Goal: Task Accomplishment & Management: Complete application form

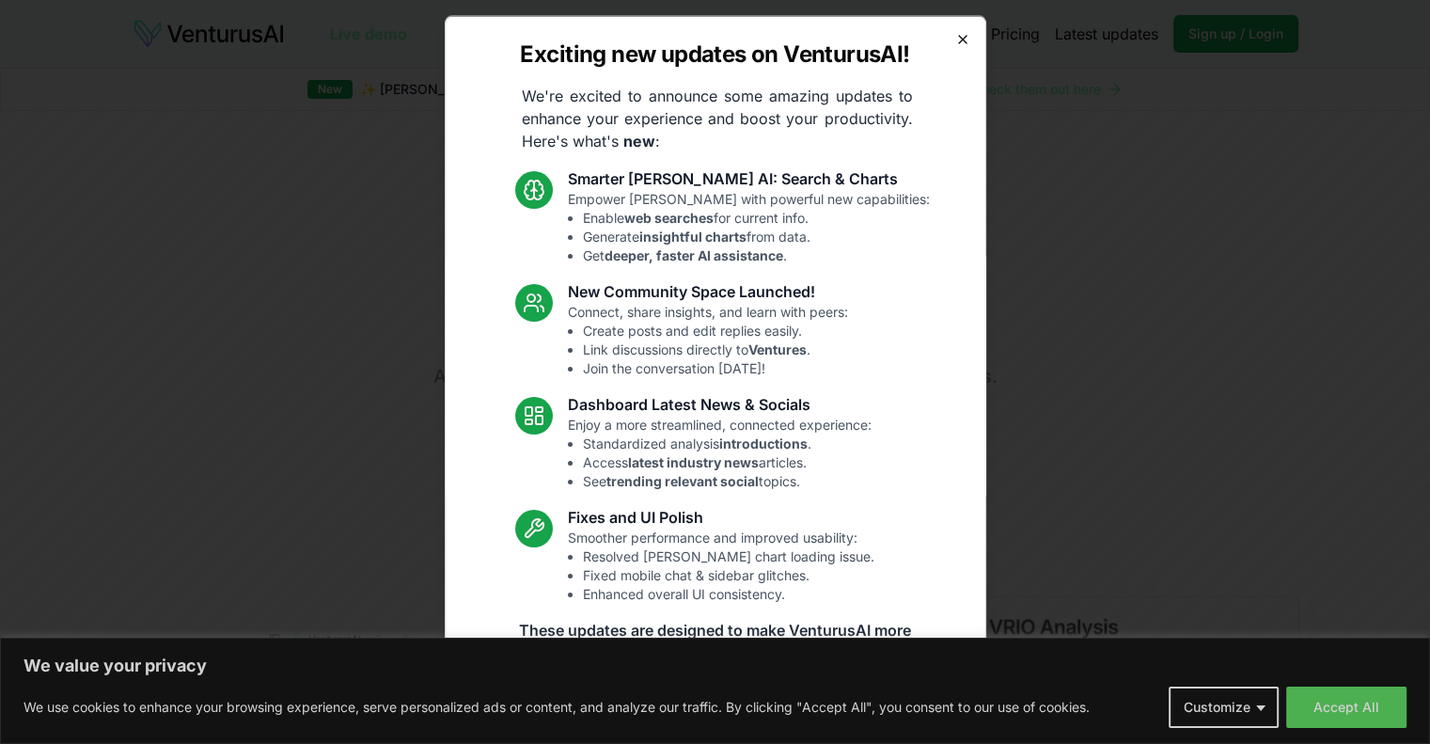
click at [955, 44] on icon "button" at bounding box center [962, 38] width 15 height 15
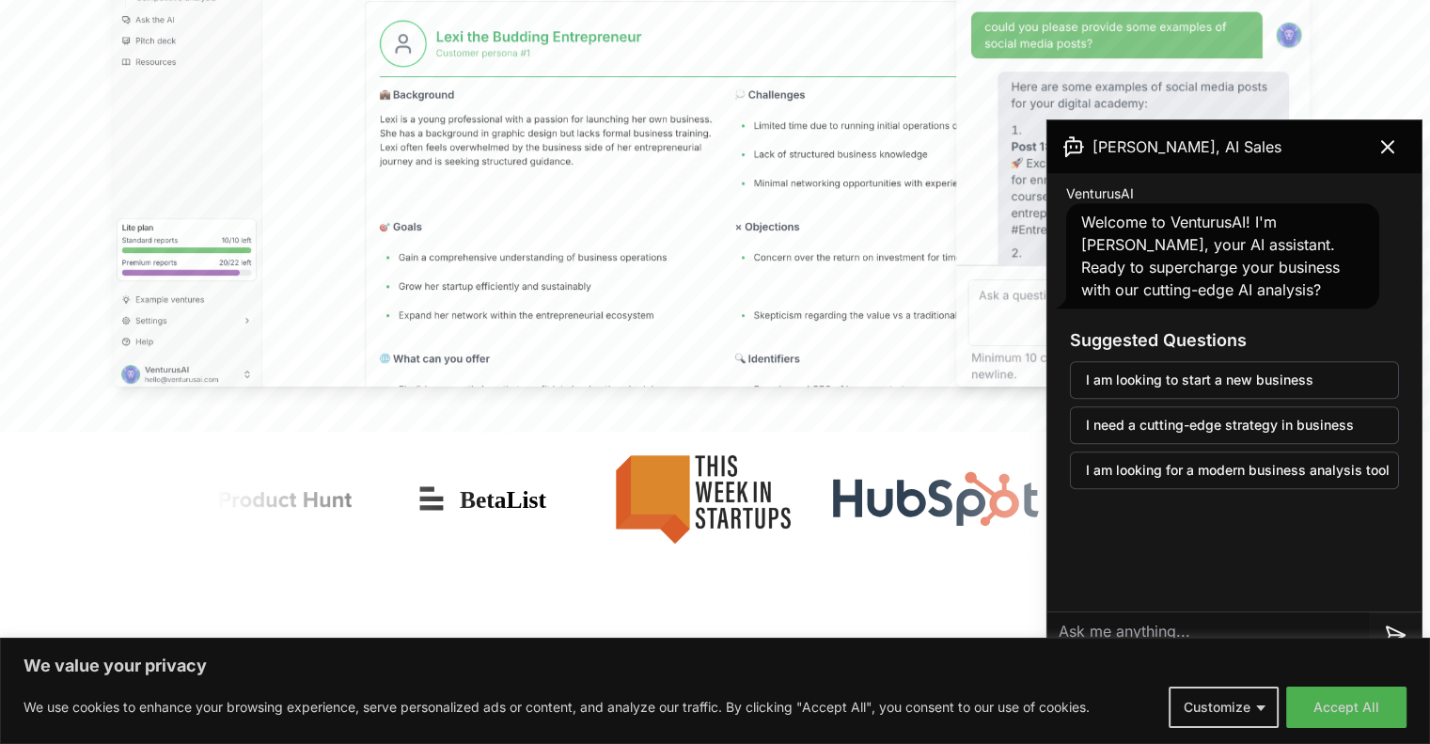
scroll to position [936, 0]
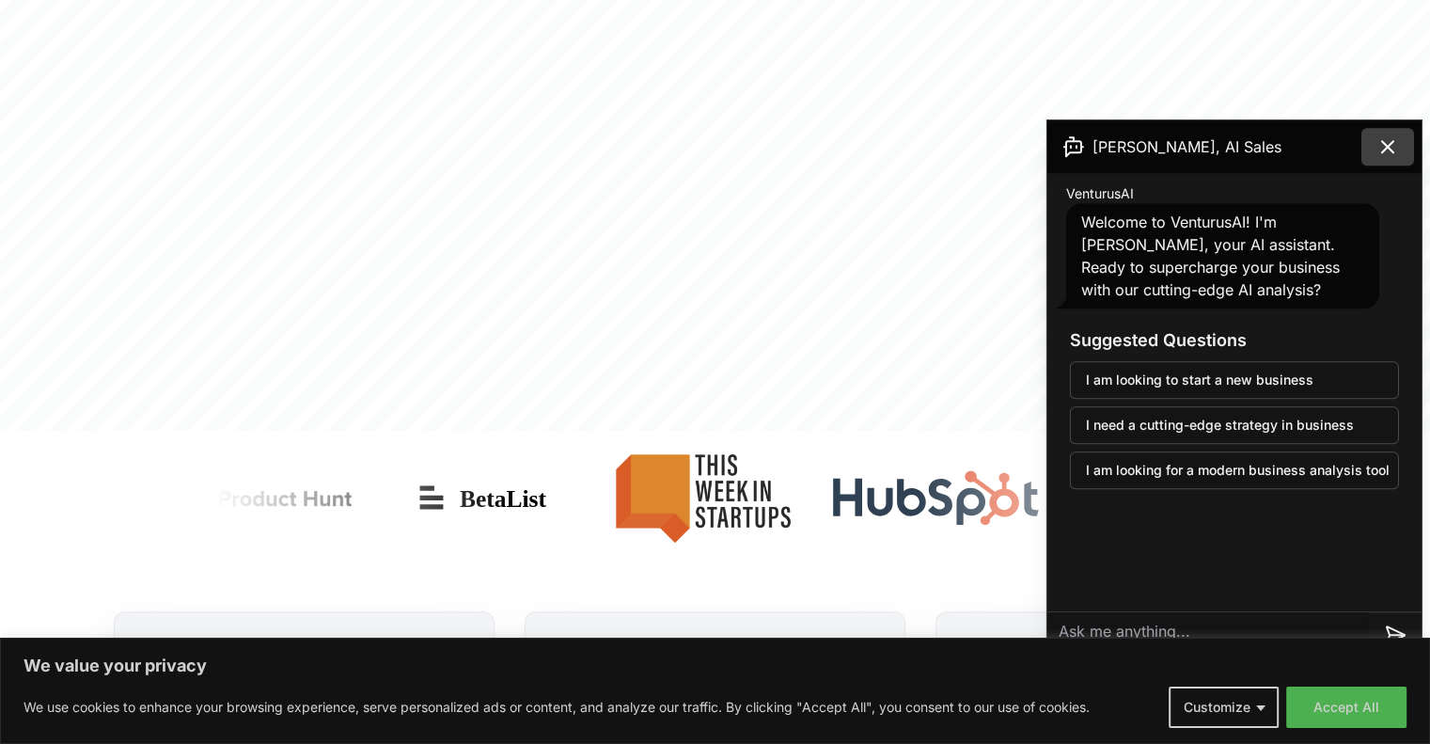
click at [1396, 149] on icon at bounding box center [1387, 146] width 23 height 23
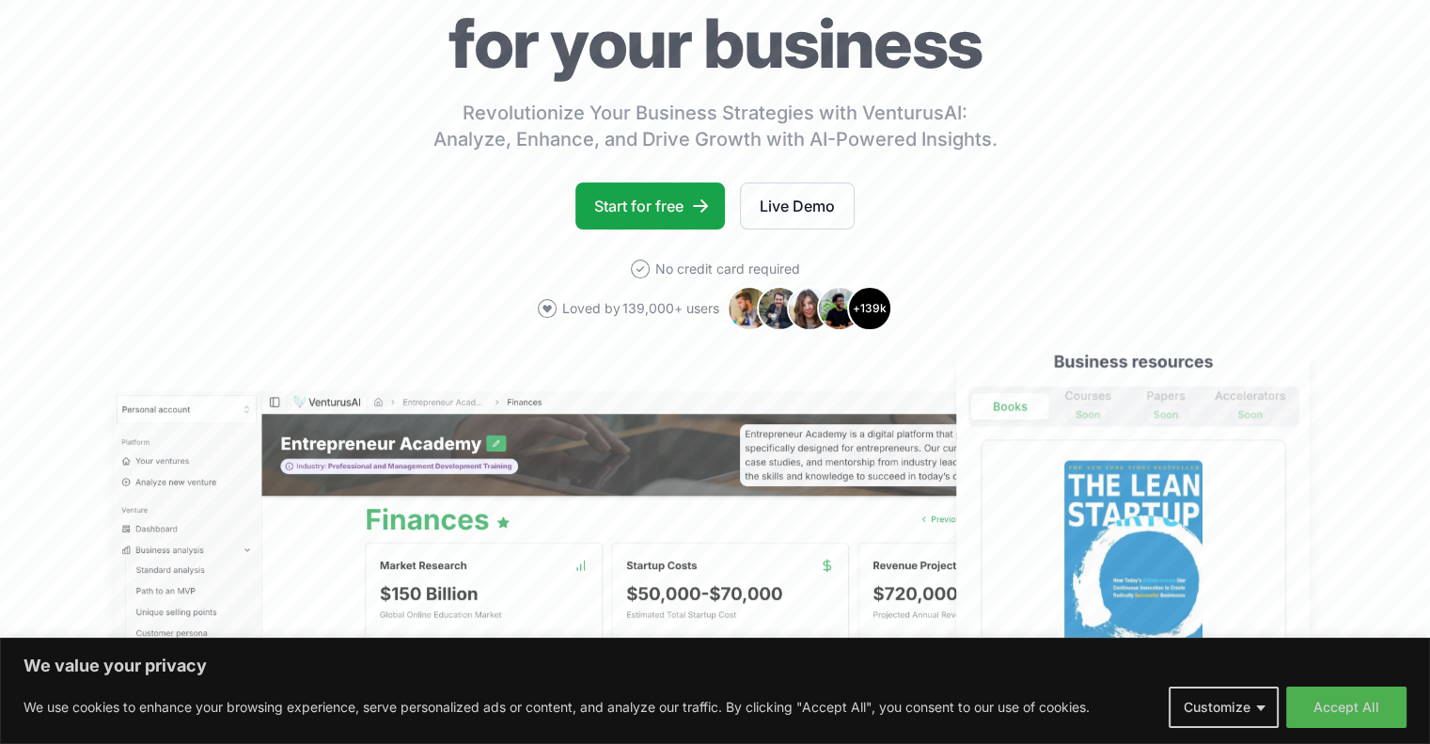
scroll to position [0, 0]
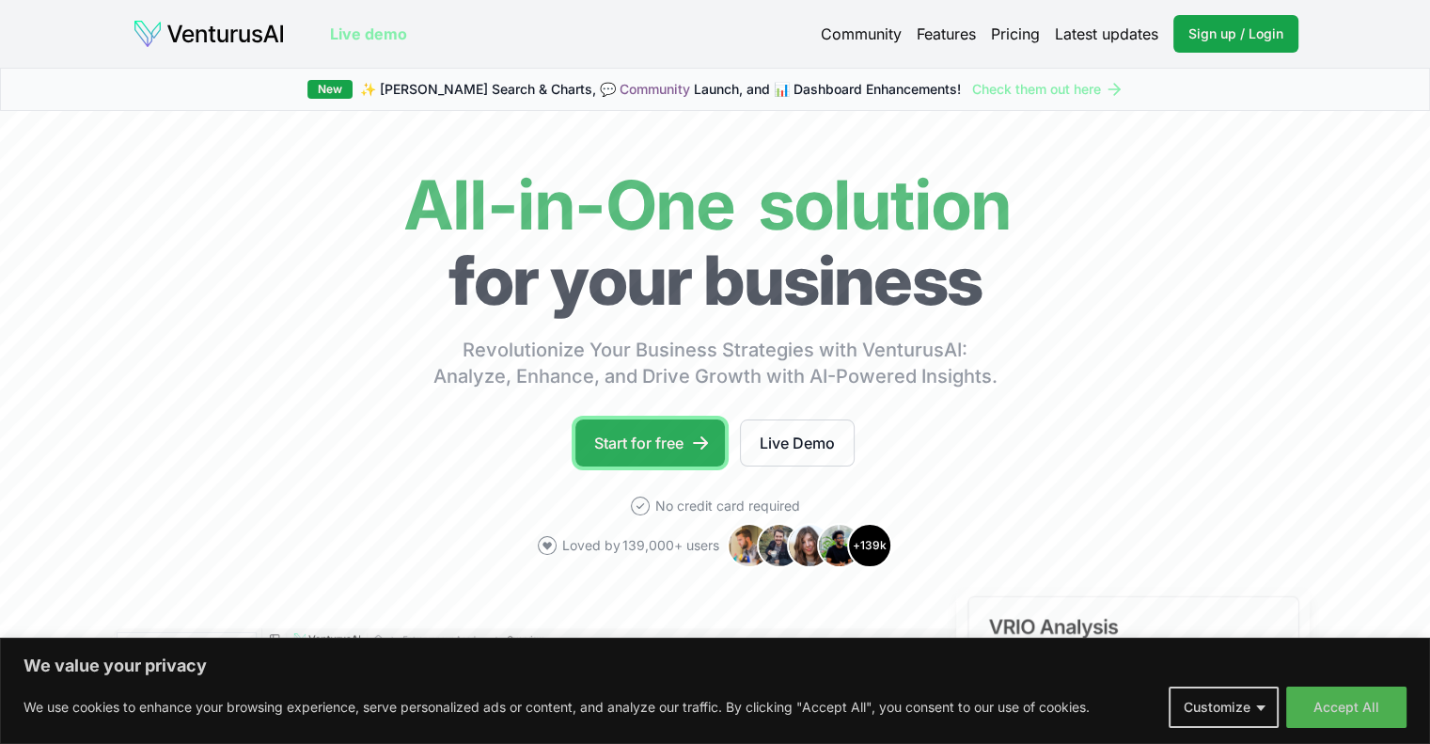
click at [699, 445] on icon at bounding box center [700, 442] width 19 height 19
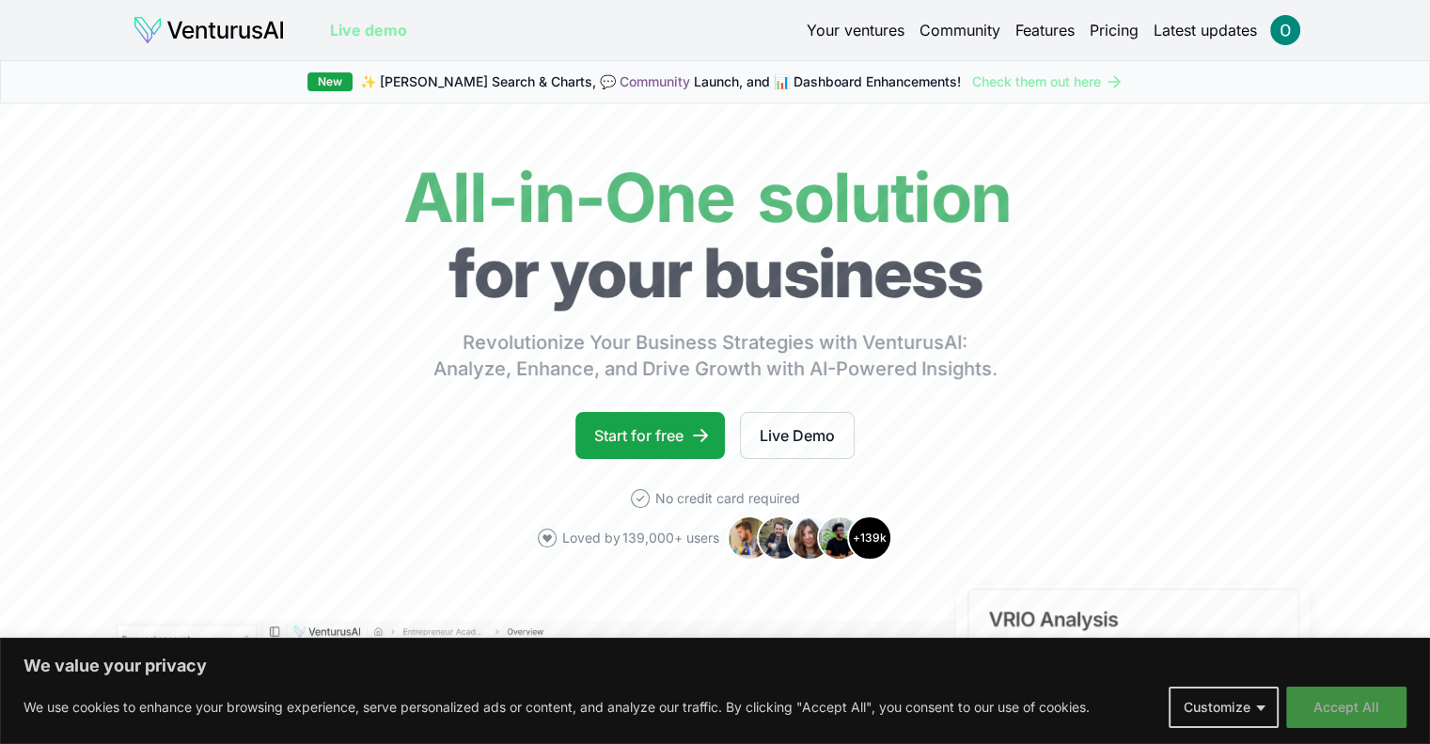
click at [1339, 707] on button "Accept All" at bounding box center [1346, 706] width 120 height 41
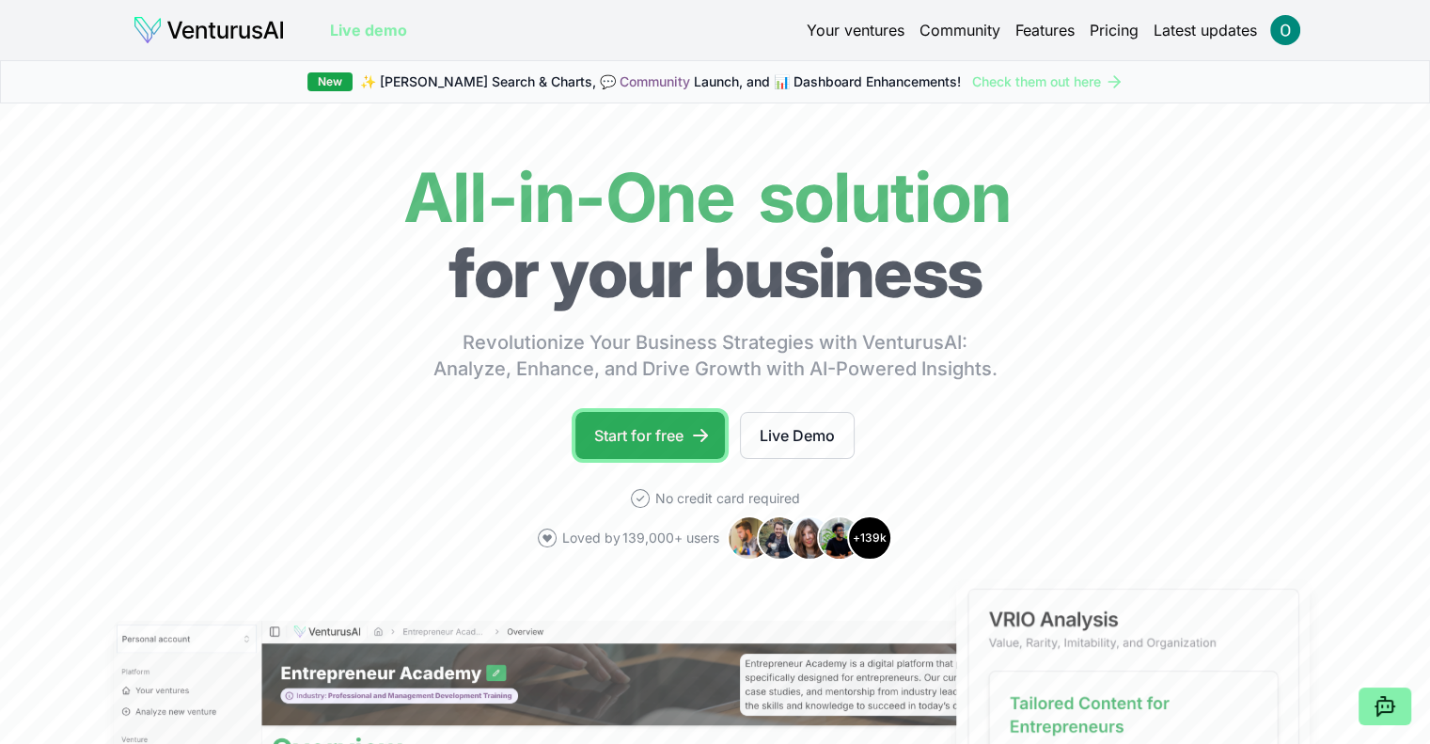
click at [678, 438] on link "Start for free" at bounding box center [649, 435] width 149 height 47
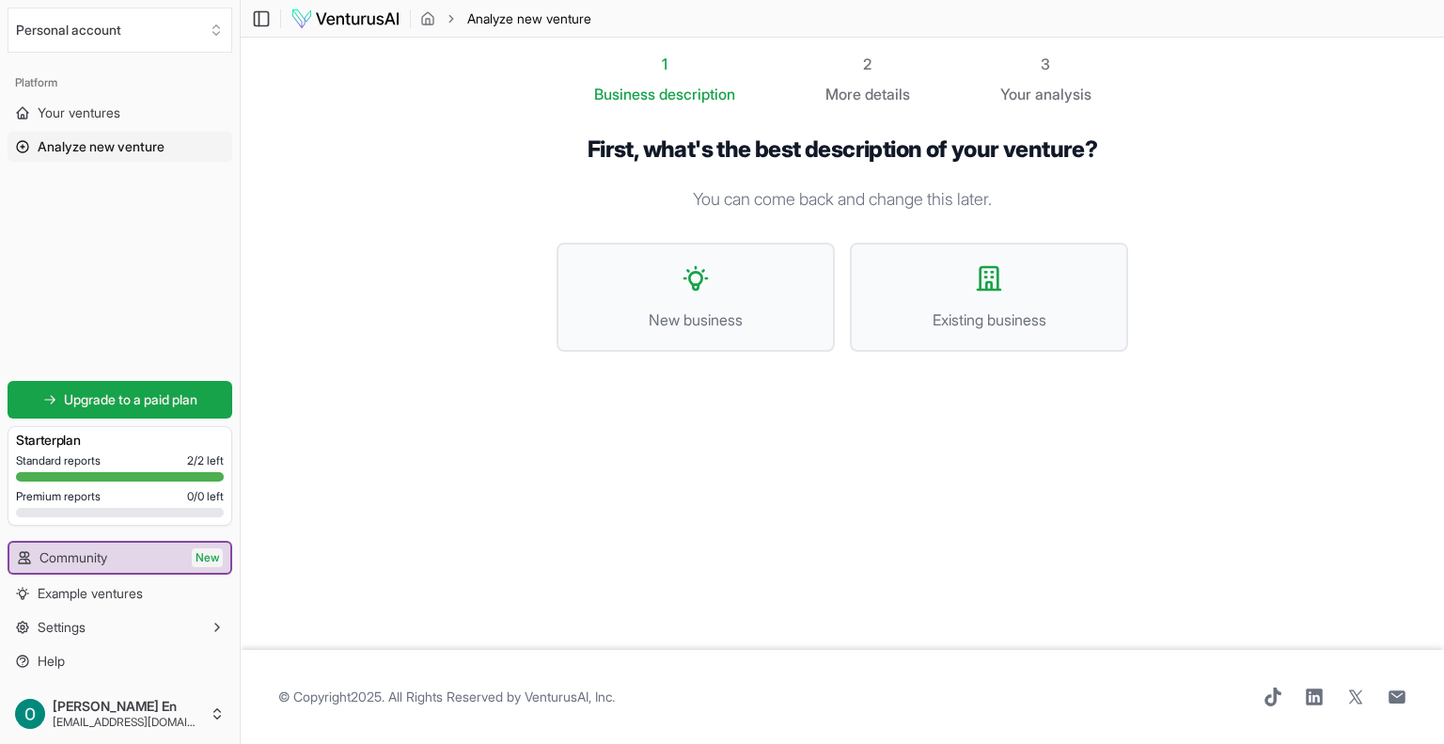
click at [737, 195] on p "You can come back and change this later." at bounding box center [843, 199] width 572 height 26
click at [872, 221] on div "First, what's the best description of your venture? You can come back and chang…" at bounding box center [843, 258] width 572 height 246
click at [784, 252] on button "New business" at bounding box center [696, 297] width 278 height 109
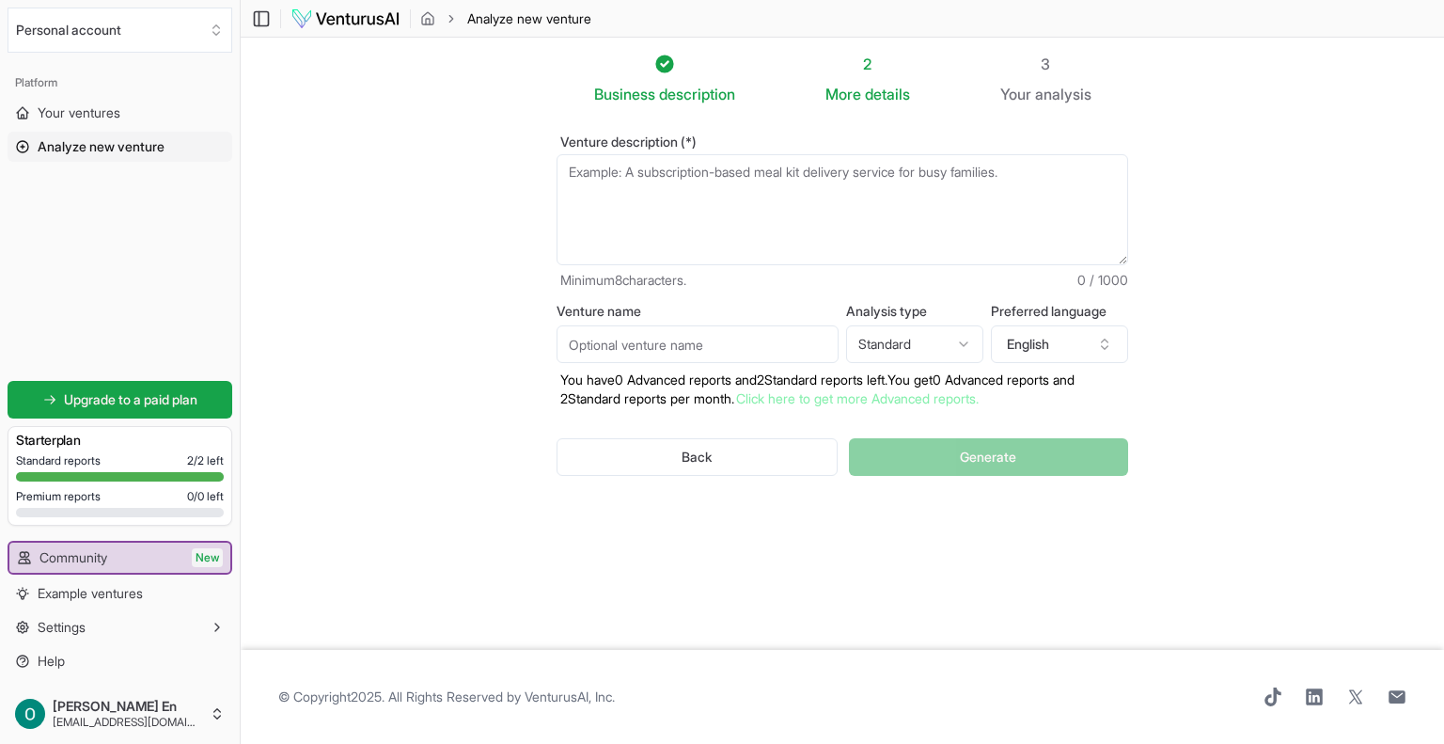
click at [688, 187] on textarea "Venture description (*)" at bounding box center [843, 209] width 572 height 111
click at [704, 340] on input "Venture name" at bounding box center [698, 344] width 282 height 38
click at [917, 334] on html "We value your privacy We use cookies to enhance your browsing experience, serve…" at bounding box center [722, 372] width 1444 height 744
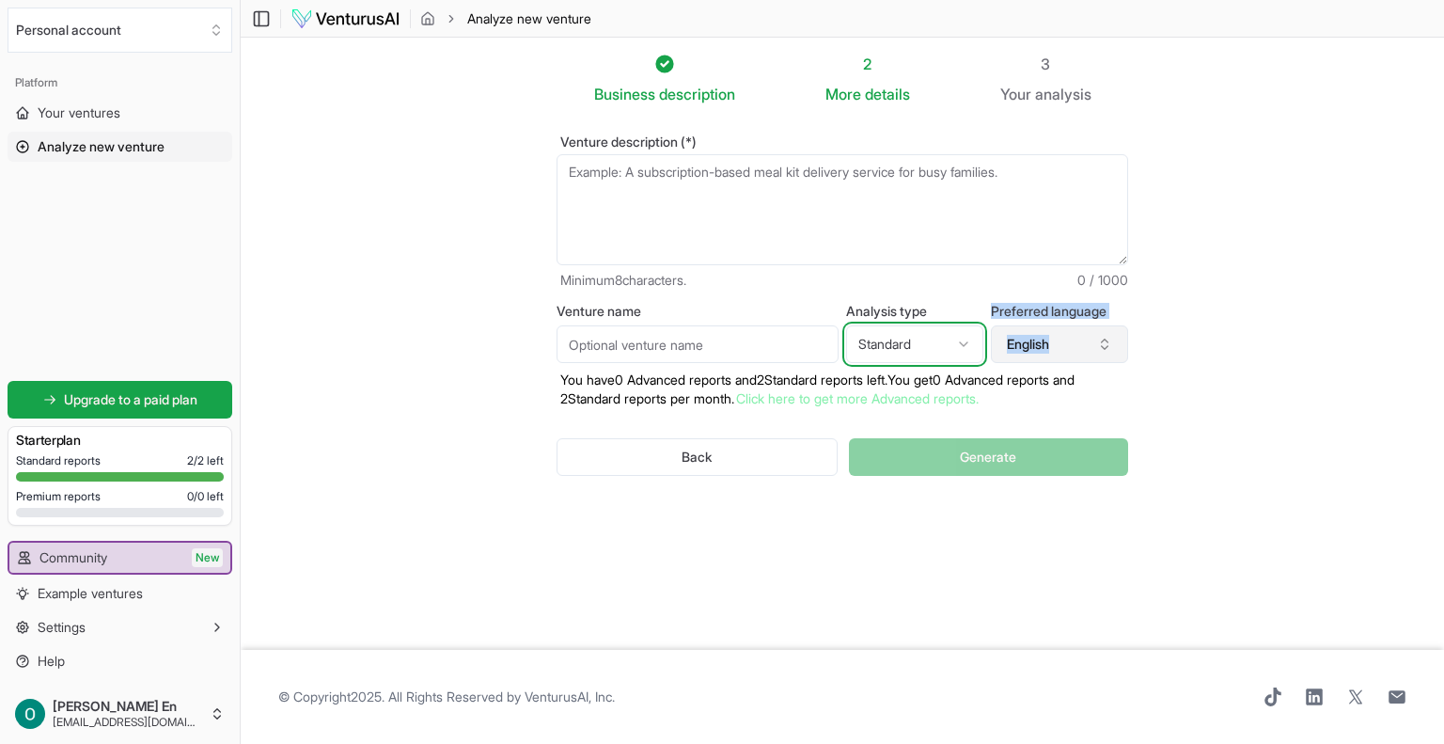
drag, startPoint x: 932, startPoint y: 326, endPoint x: 1068, endPoint y: 332, distance: 136.4
click at [1068, 332] on html "We value your privacy We use cookies to enhance your browsing experience, serve…" at bounding box center [722, 372] width 1444 height 744
click at [1068, 332] on button "English" at bounding box center [1059, 344] width 137 height 38
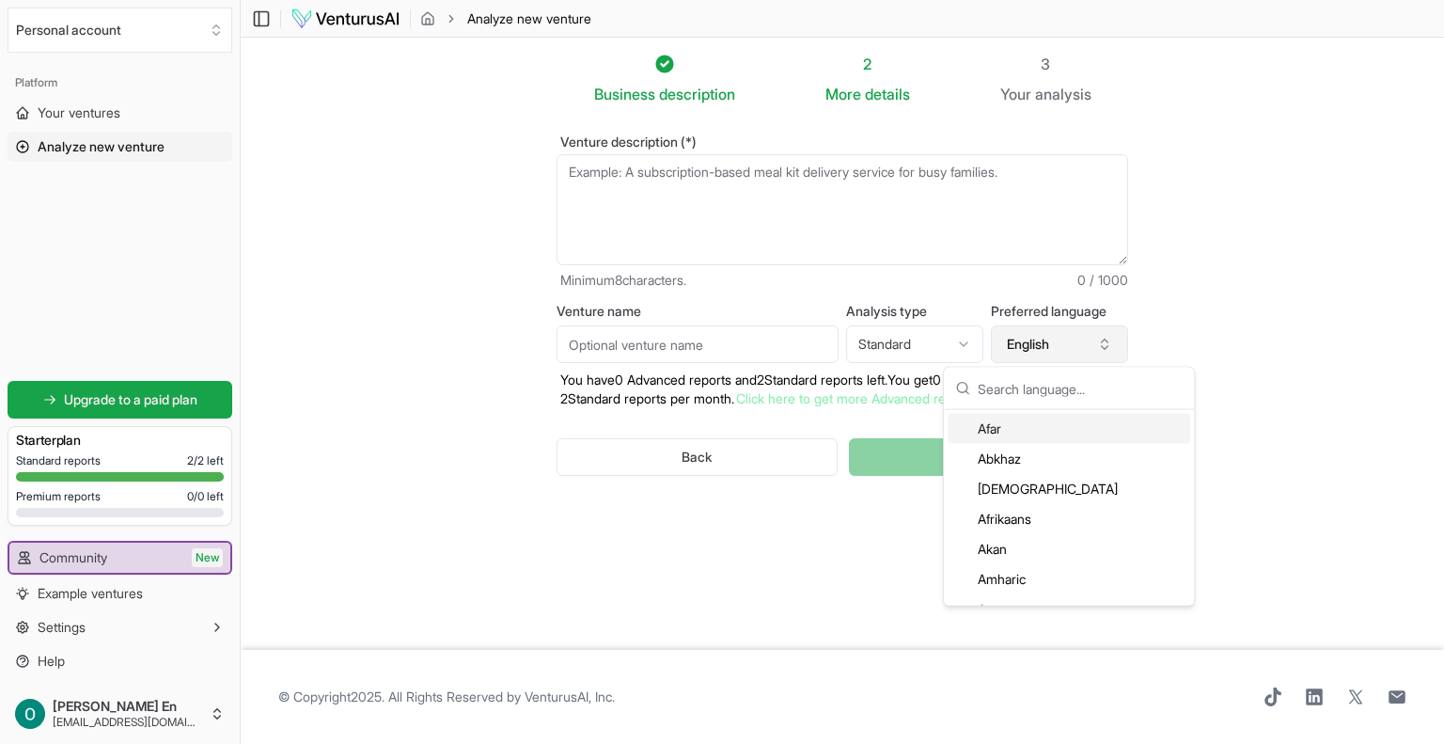
click at [1068, 332] on button "English" at bounding box center [1059, 344] width 137 height 38
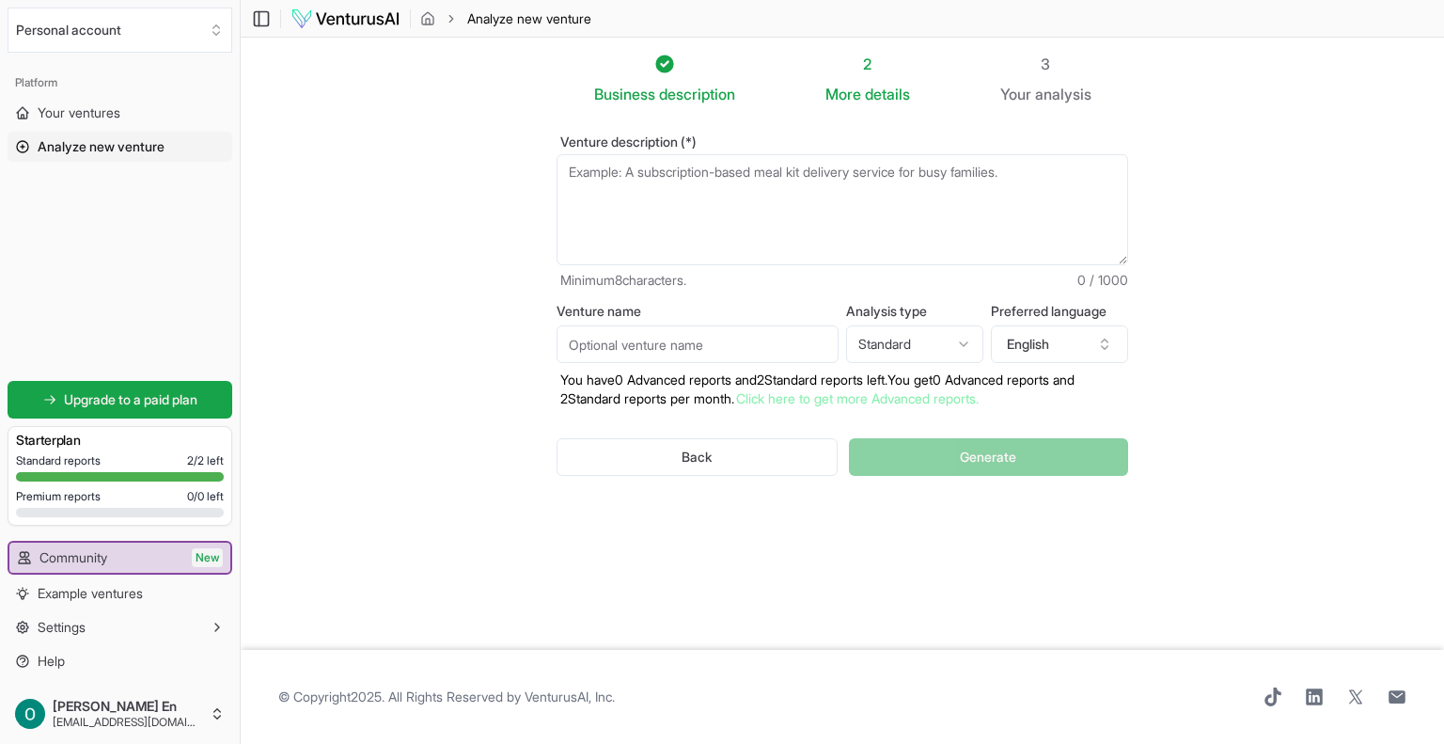
click at [728, 182] on textarea "Venture description (*)" at bounding box center [843, 209] width 572 height 111
